Goal: Register for event/course

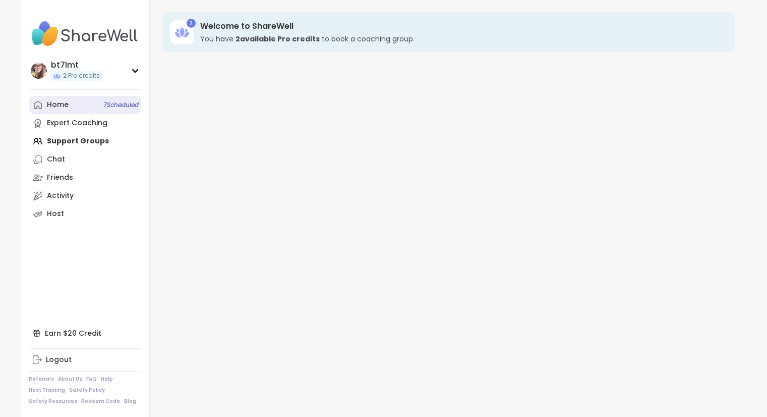
click at [65, 103] on div "Home 7 Scheduled" at bounding box center [58, 105] width 22 height 10
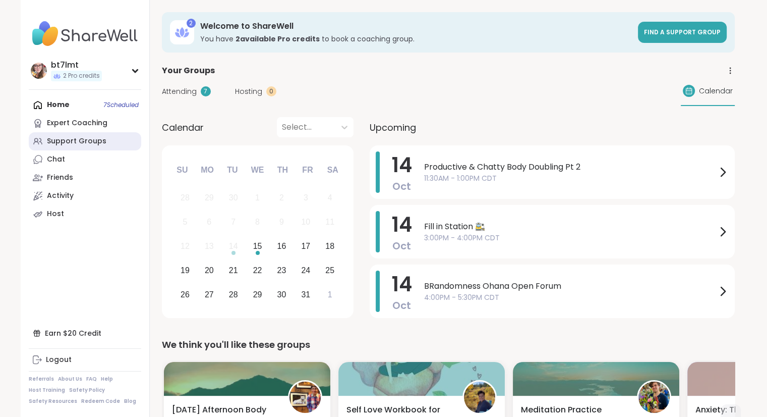
click at [83, 144] on div "Support Groups" at bounding box center [77, 141] width 60 height 10
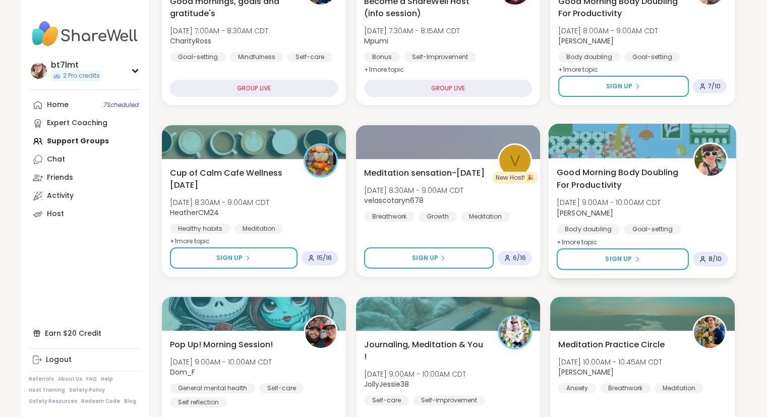
scroll to position [252, 0]
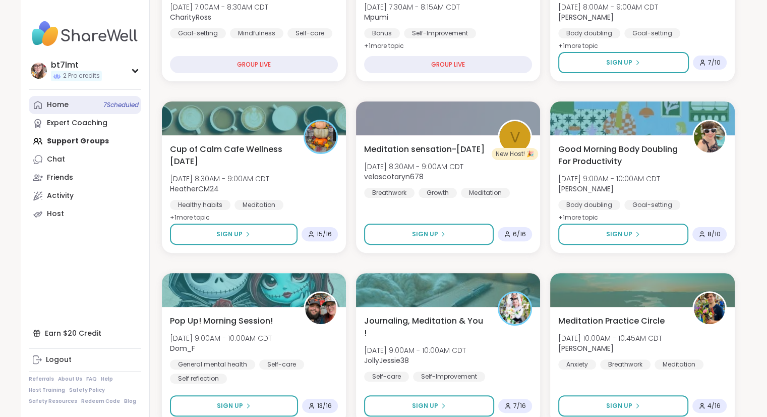
click at [52, 107] on div "Home 7 Scheduled" at bounding box center [58, 105] width 22 height 10
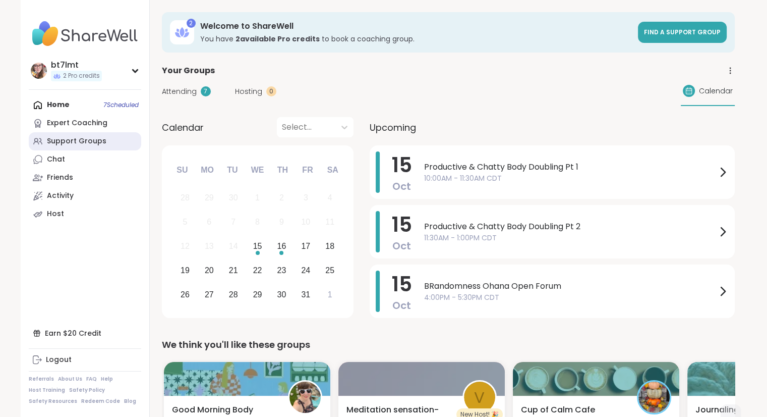
click at [58, 137] on div "Support Groups" at bounding box center [77, 141] width 60 height 10
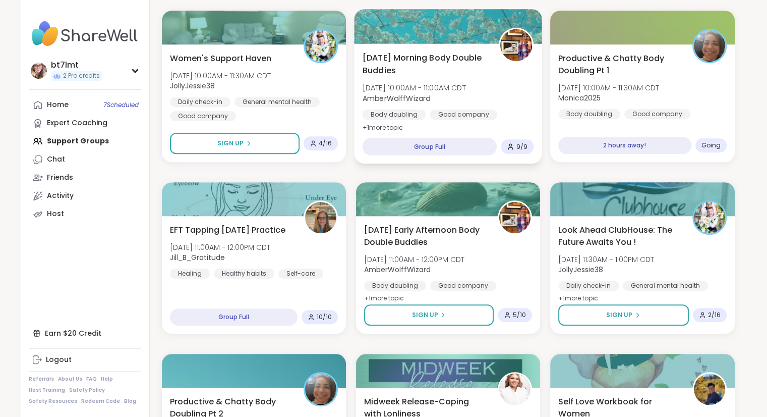
scroll to position [706, 0]
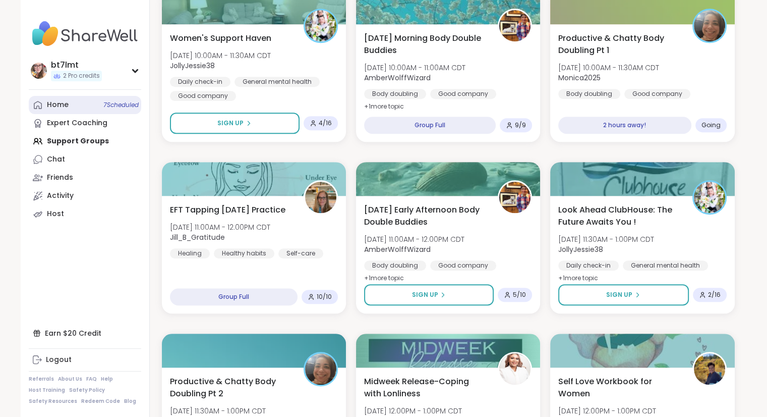
click at [74, 109] on link "Home 7 Scheduled" at bounding box center [85, 105] width 112 height 18
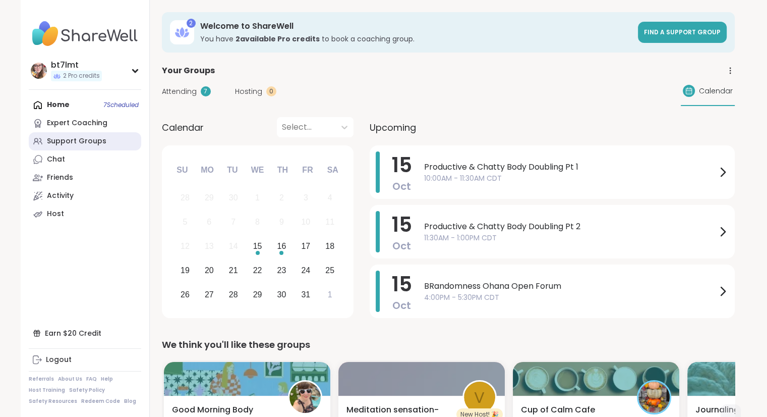
click at [79, 138] on div "Support Groups" at bounding box center [77, 141] width 60 height 10
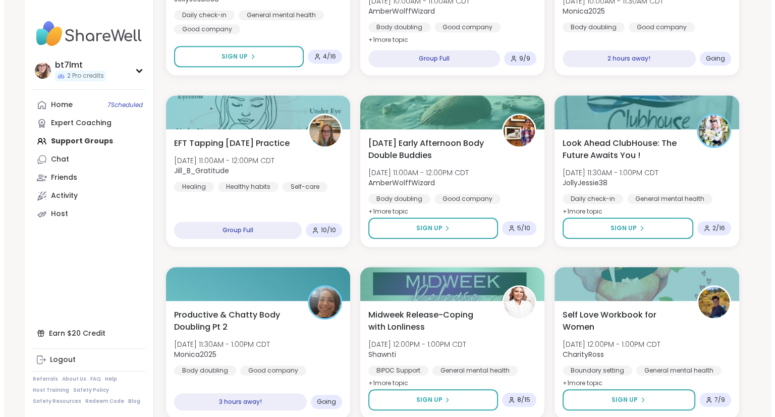
scroll to position [807, 0]
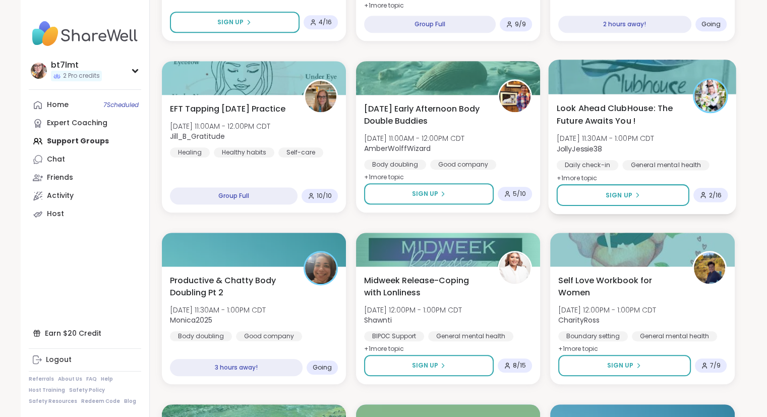
click at [718, 142] on div "Look Ahead ClubHouse: The Future Awaits You ! [DATE] 11:30AM - 1:00PM CDT Jolly…" at bounding box center [642, 143] width 171 height 82
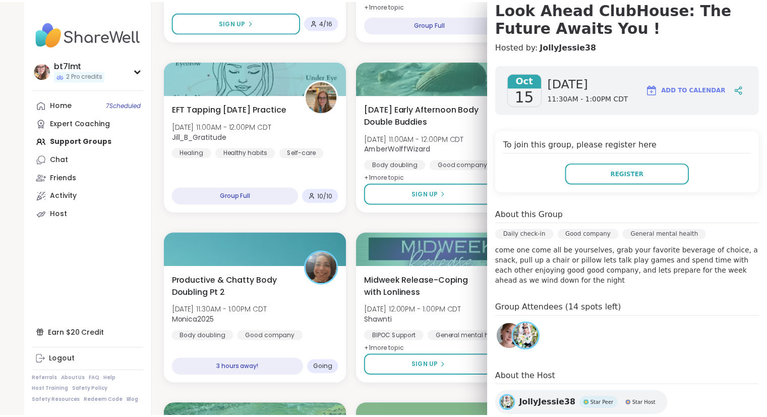
scroll to position [0, 0]
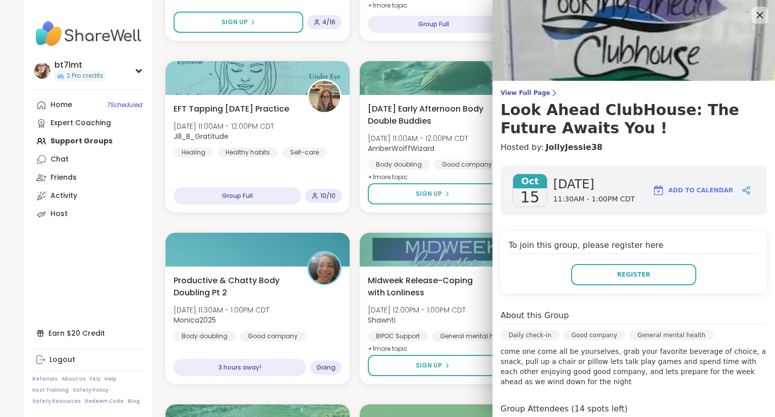
click at [753, 11] on icon at bounding box center [759, 15] width 13 height 13
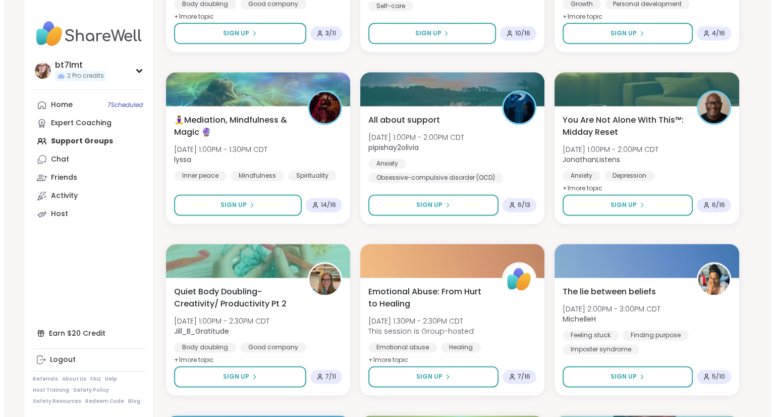
scroll to position [1311, 0]
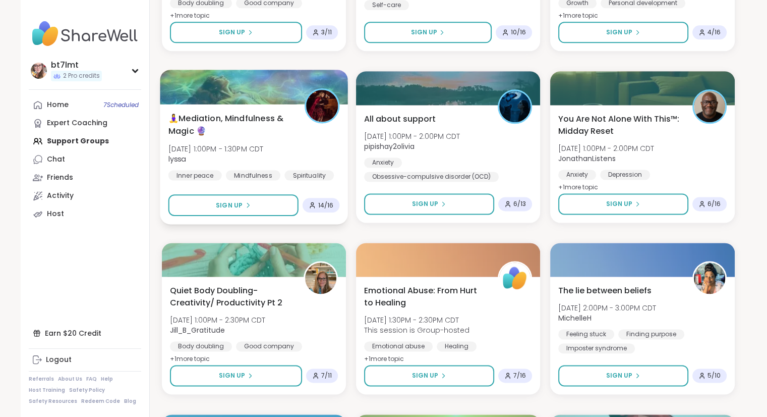
click at [285, 139] on div "🧘‍♀️Mediation, Mindfulness & Magic 🔮 [DATE] 1:00PM - 1:30PM CDT lyssa Inner pea…" at bounding box center [253, 146] width 171 height 68
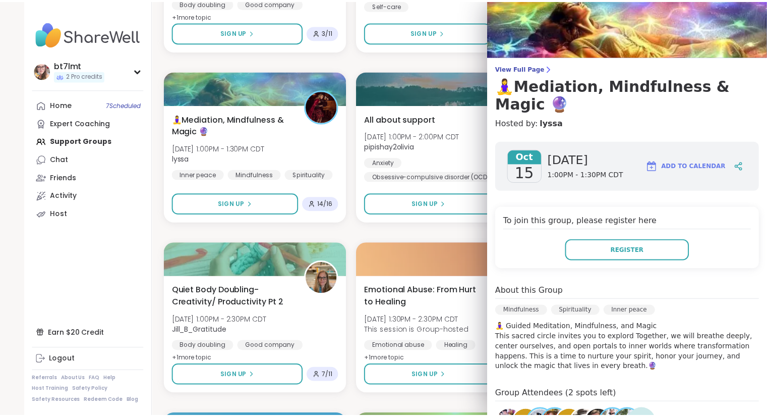
scroll to position [0, 0]
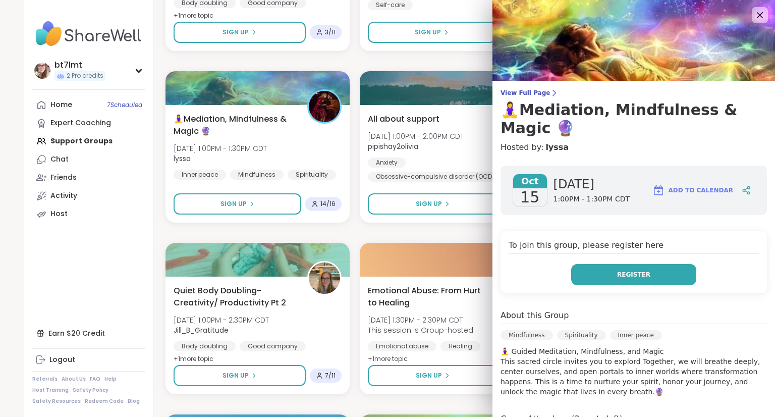
click at [591, 277] on button "Register" at bounding box center [633, 274] width 125 height 21
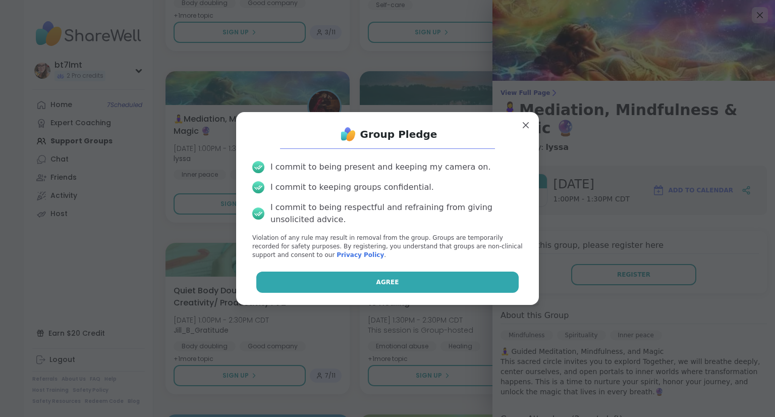
click at [438, 283] on button "Agree" at bounding box center [387, 281] width 263 height 21
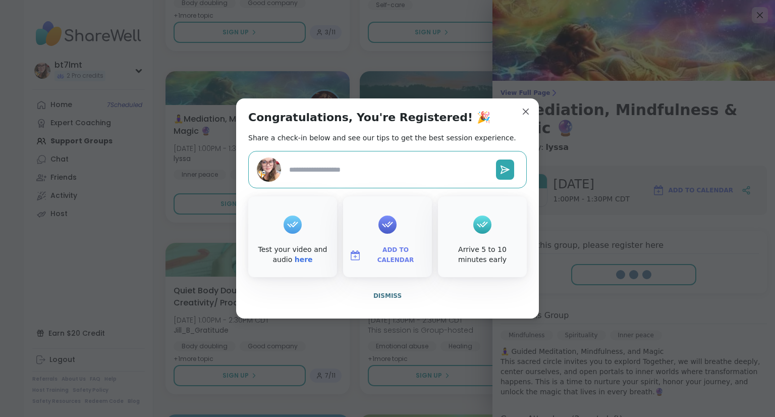
type textarea "*"
click at [389, 298] on span "Dismiss" at bounding box center [387, 295] width 28 height 7
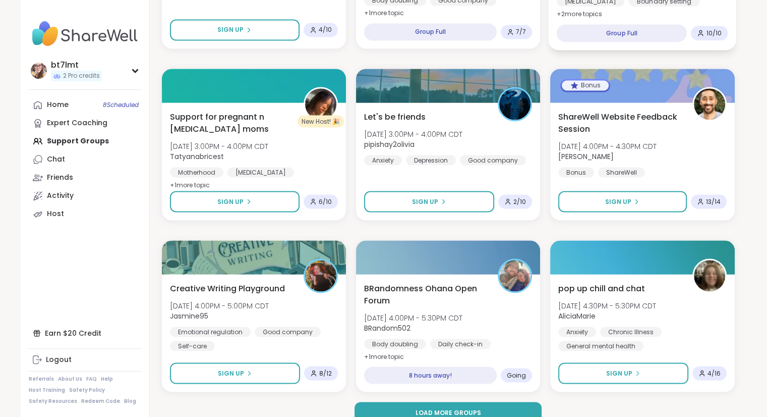
scroll to position [1844, 0]
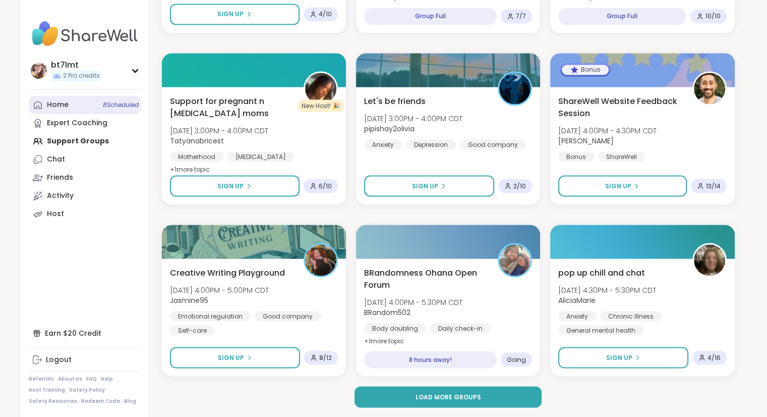
click at [53, 106] on div "Home 8 Scheduled" at bounding box center [58, 105] width 22 height 10
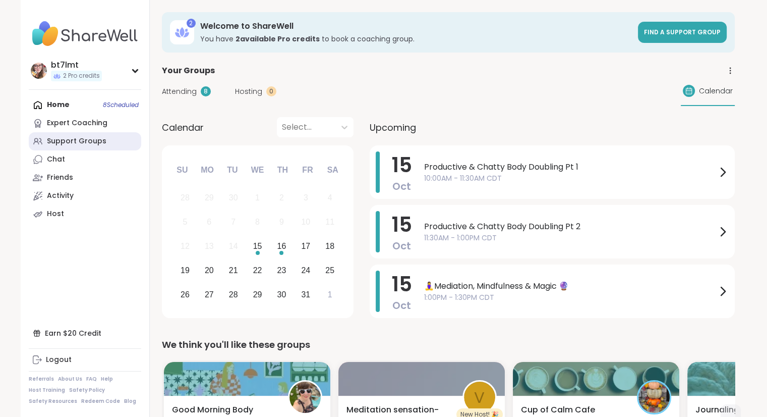
click at [89, 141] on div "Support Groups" at bounding box center [77, 141] width 60 height 10
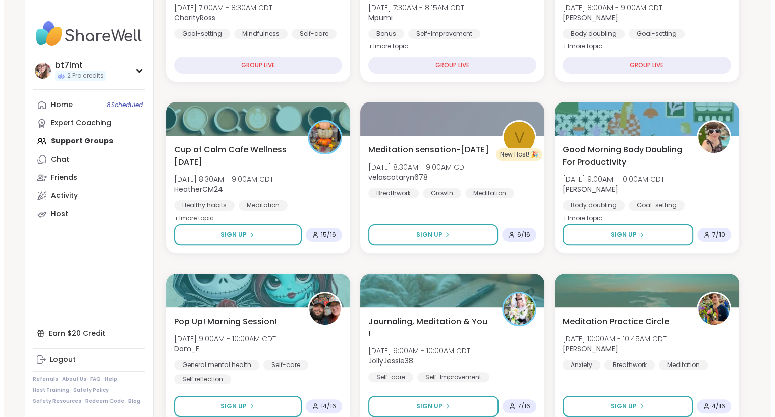
scroll to position [252, 0]
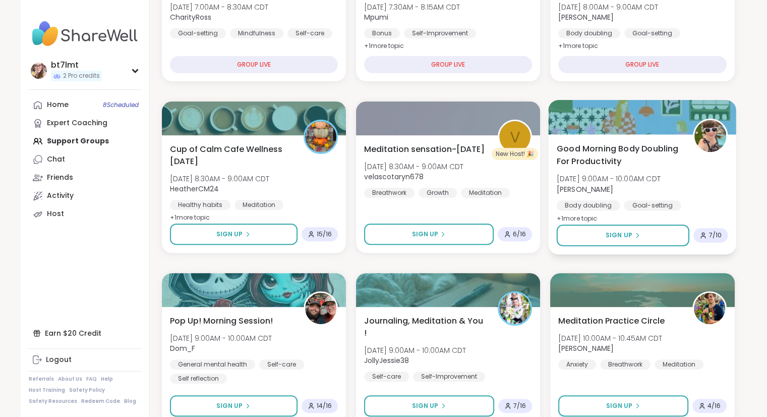
click at [704, 183] on div "Good Morning Body Doubling For Productivity [DATE] 9:00AM - 10:00AM CDT [PERSON…" at bounding box center [642, 183] width 171 height 82
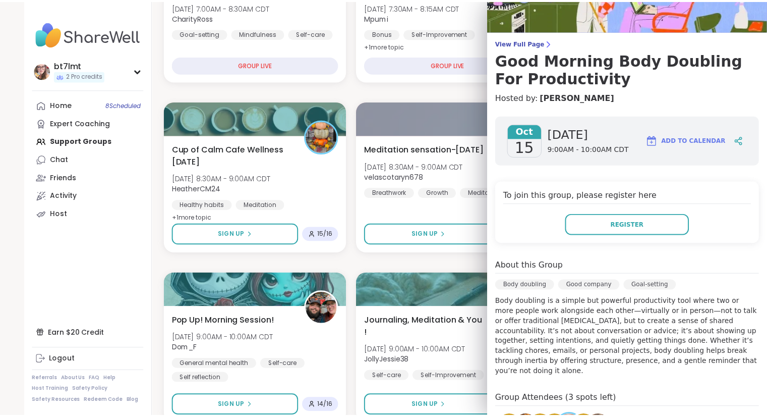
scroll to position [0, 0]
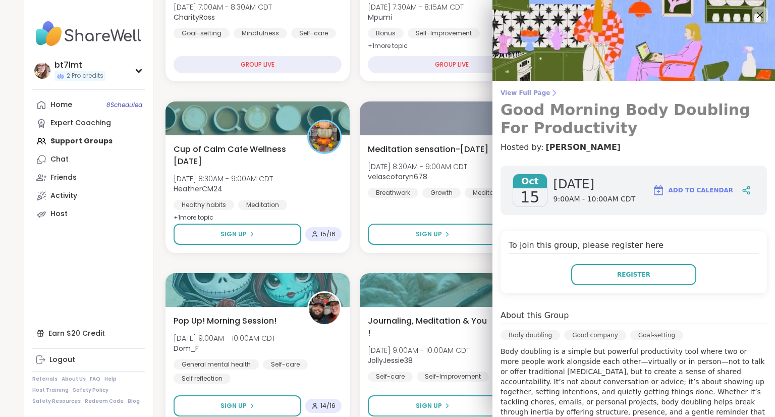
click at [523, 94] on span "View Full Page" at bounding box center [633, 93] width 266 height 8
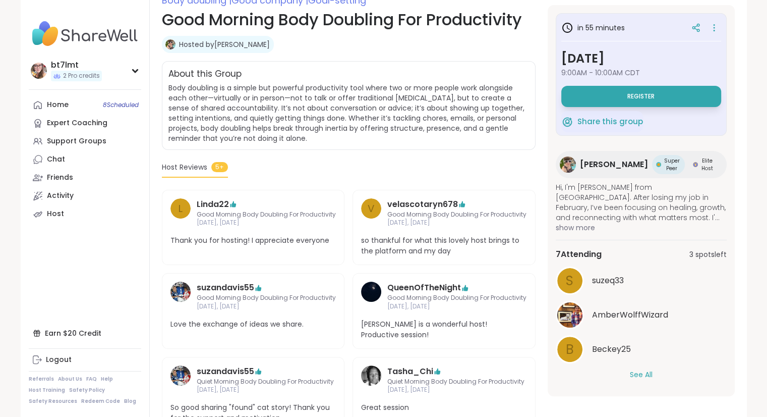
click at [630, 374] on button "See All" at bounding box center [641, 374] width 23 height 11
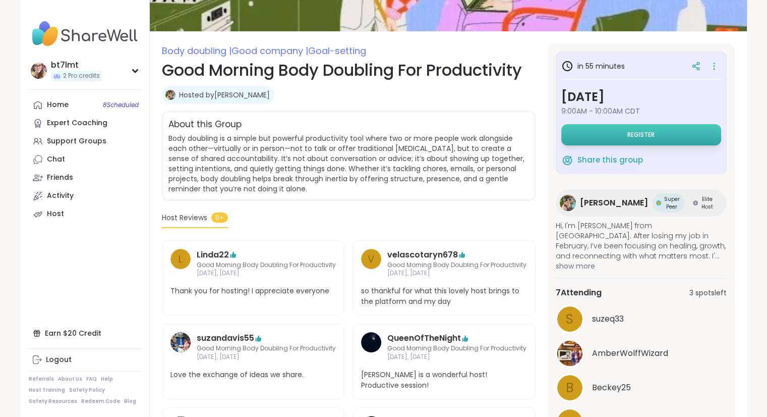
click at [627, 135] on span "Register" at bounding box center [640, 135] width 27 height 8
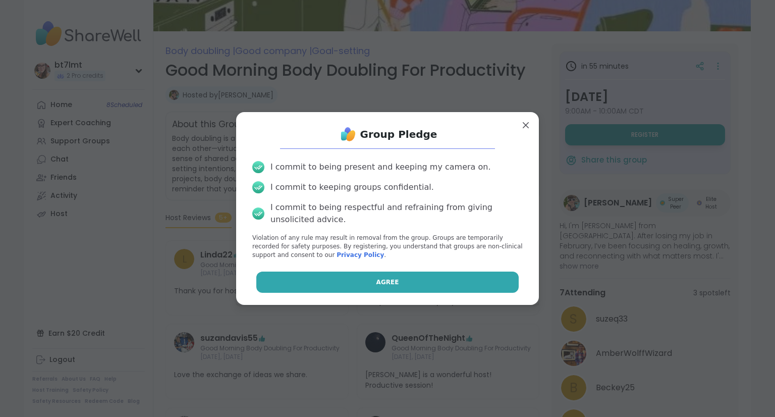
click at [430, 286] on button "Agree" at bounding box center [387, 281] width 263 height 21
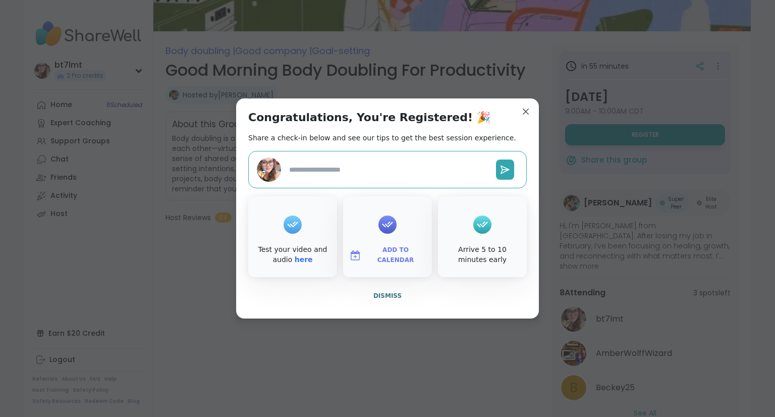
type textarea "*"
click at [382, 298] on span "Dismiss" at bounding box center [387, 295] width 28 height 7
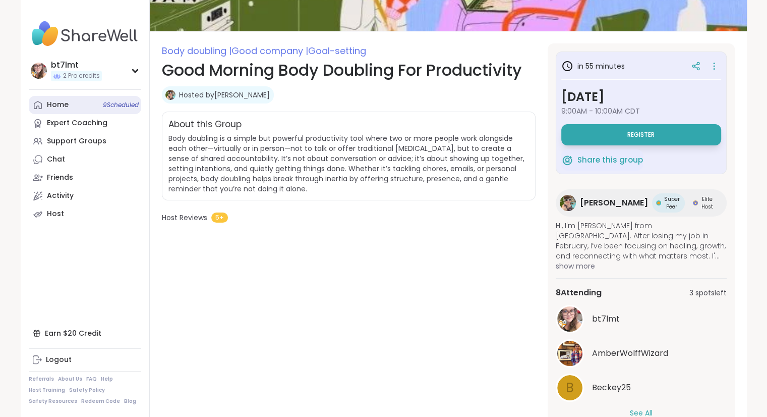
click at [58, 108] on div "Home 9 Scheduled" at bounding box center [58, 105] width 22 height 10
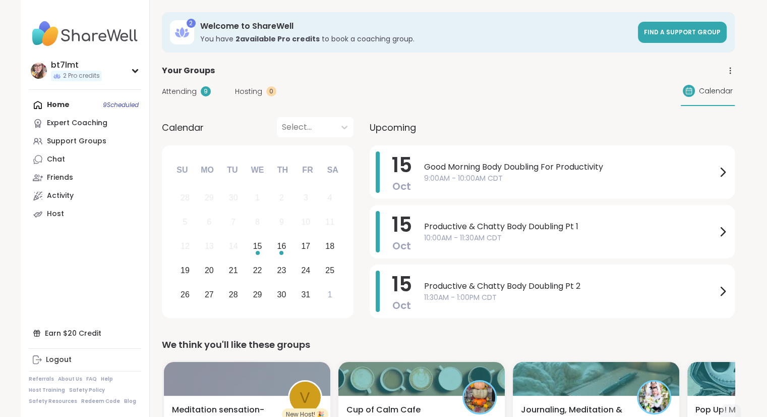
click at [544, 174] on span "9:00AM - 10:00AM CDT" at bounding box center [570, 178] width 292 height 11
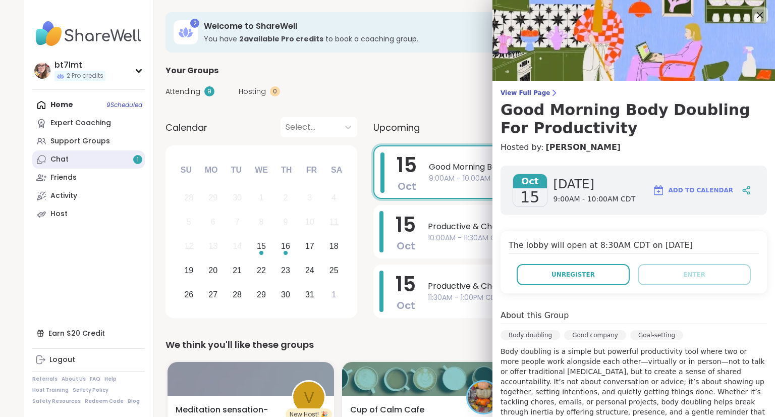
click at [78, 156] on link "Chat 1" at bounding box center [88, 159] width 112 height 18
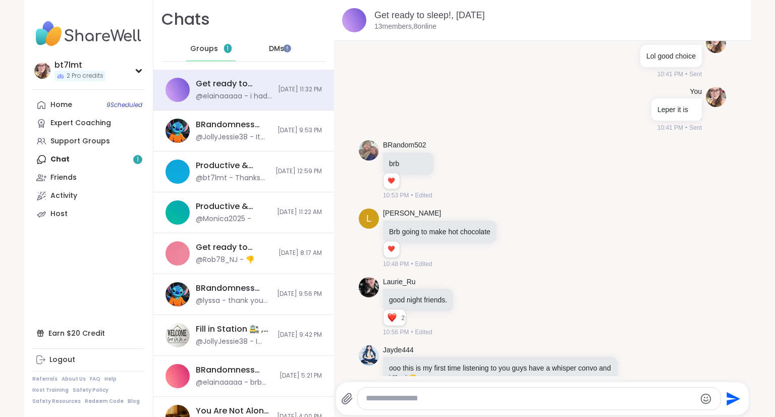
click at [210, 46] on div "Groups 1" at bounding box center [210, 49] width 49 height 24
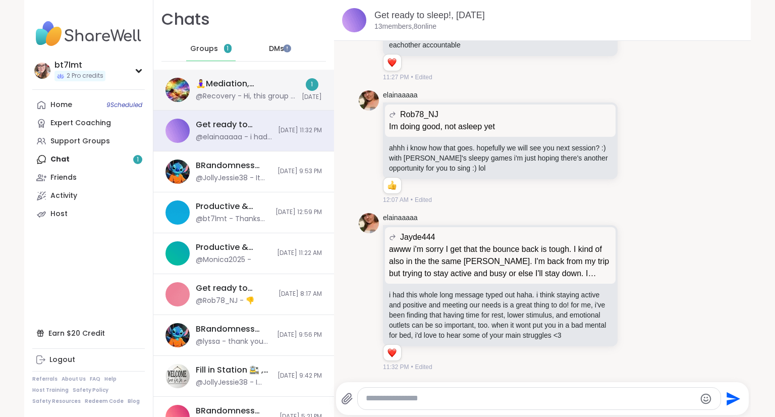
click at [229, 97] on div "@Recovery - Hi, this group is now 30 minutes right?" at bounding box center [246, 96] width 100 height 10
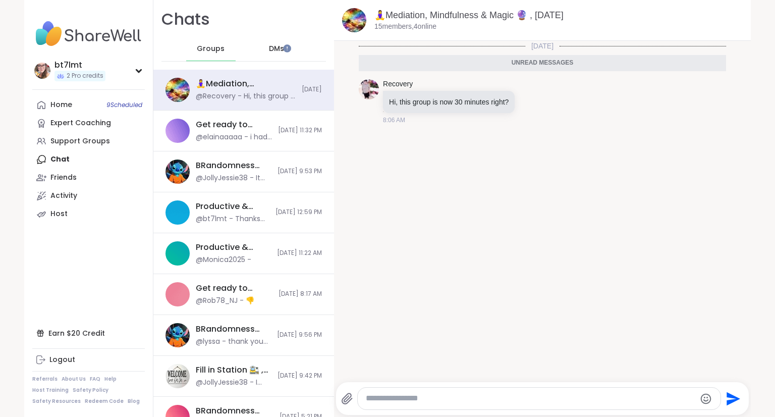
scroll to position [0, 0]
click at [213, 121] on div "Get ready to sleep!, Oct 14" at bounding box center [234, 124] width 76 height 11
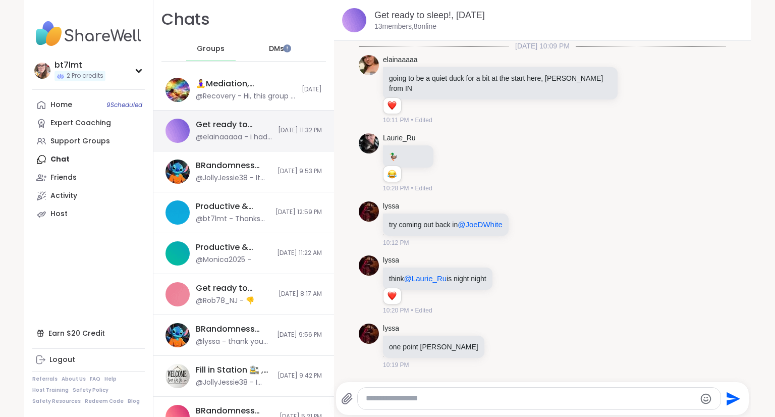
scroll to position [3612, 0]
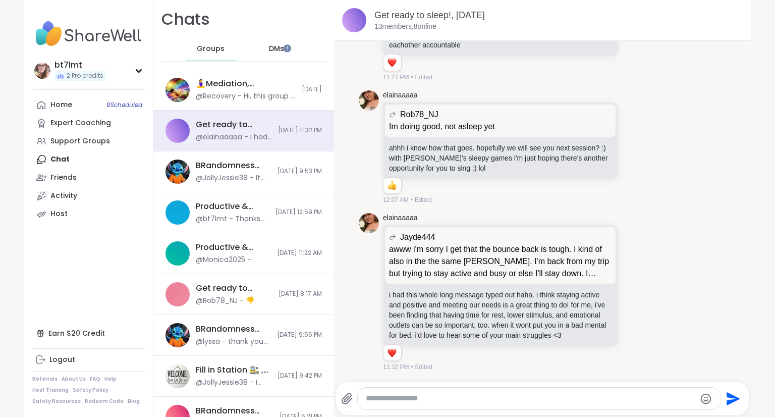
click at [518, 402] on textarea "Type your message" at bounding box center [530, 398] width 329 height 11
type textarea "*"
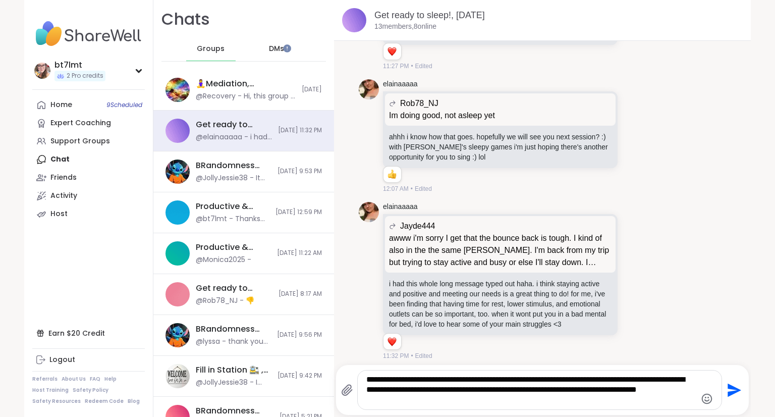
type textarea "**********"
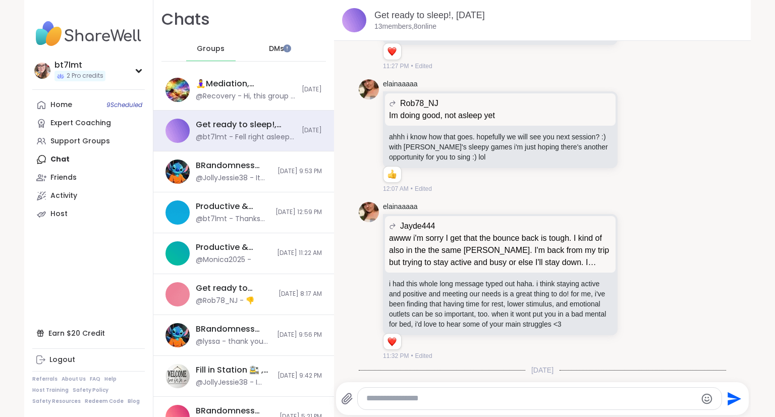
scroll to position [3696, 0]
